Goal: Task Accomplishment & Management: Use online tool/utility

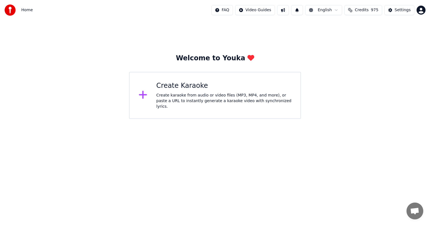
click at [204, 97] on div "Create karaoke from audio or video files (MP3, MP4, and more), or paste a URL t…" at bounding box center [223, 100] width 135 height 17
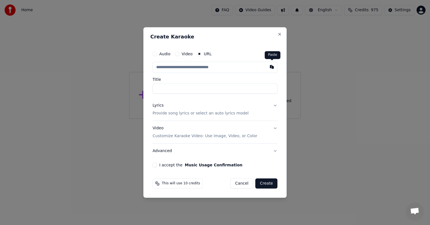
click at [272, 67] on button "button" at bounding box center [271, 67] width 11 height 10
type input "**********"
type input "********"
click at [154, 163] on button "I accept the Music Usage Confirmation" at bounding box center [155, 164] width 4 height 4
click at [263, 183] on button "Create" at bounding box center [266, 183] width 22 height 10
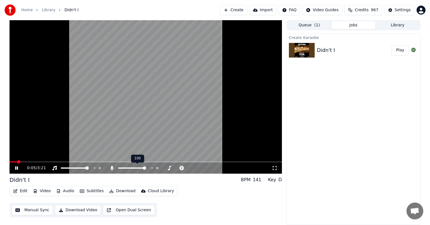
click at [146, 169] on span at bounding box center [144, 167] width 3 height 3
click at [119, 191] on button "Download" at bounding box center [122, 191] width 31 height 8
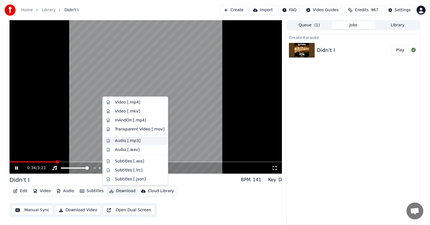
click at [129, 140] on div "Audio [.mp3]" at bounding box center [127, 141] width 25 height 6
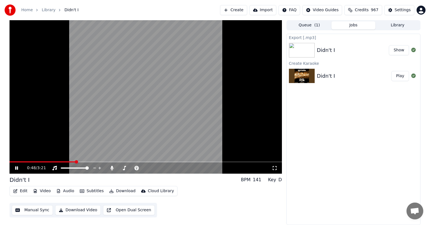
click at [399, 52] on button "Show" at bounding box center [399, 50] width 20 height 10
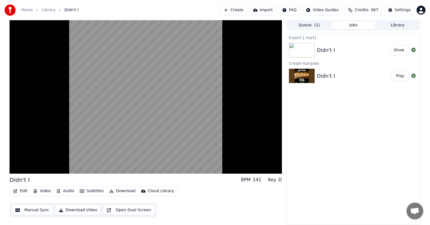
click at [411, 24] on button "Library" at bounding box center [398, 25] width 44 height 8
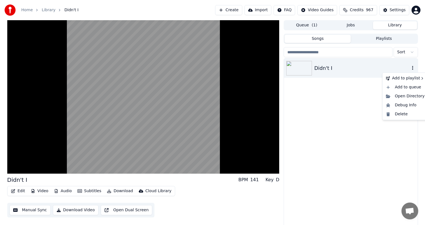
click at [413, 67] on icon "button" at bounding box center [413, 68] width 6 height 4
click at [399, 114] on div "Delete" at bounding box center [405, 114] width 43 height 9
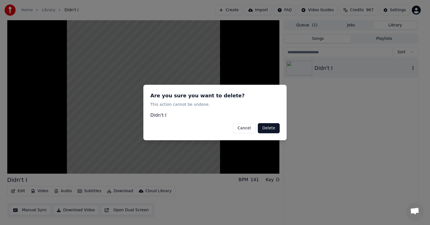
click at [267, 127] on button "Delete" at bounding box center [269, 128] width 22 height 10
